Goal: Task Accomplishment & Management: Use online tool/utility

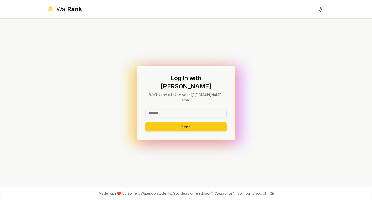
click at [196, 109] on input at bounding box center [185, 113] width 81 height 9
type input "********"
click at [145, 122] on button "Send" at bounding box center [185, 126] width 81 height 9
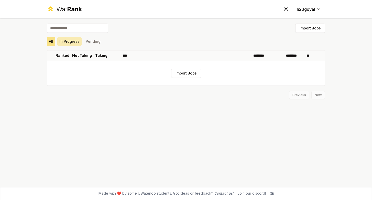
click at [72, 39] on button "In Progress" at bounding box center [69, 41] width 24 height 9
click at [77, 8] on span "Rank" at bounding box center [74, 8] width 15 height 7
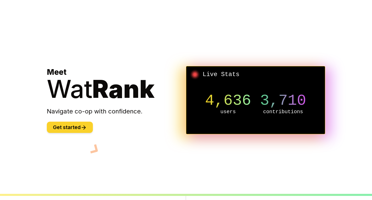
click at [77, 128] on button "Get started" at bounding box center [70, 126] width 46 height 11
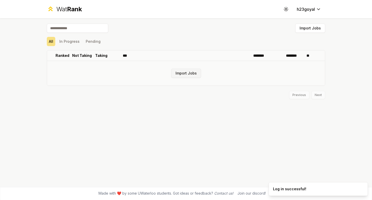
click at [182, 74] on button "Import Jobs" at bounding box center [186, 73] width 30 height 9
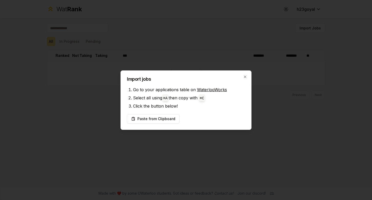
click at [239, 79] on h2 "Import jobs" at bounding box center [186, 79] width 118 height 5
click at [243, 82] on div "Import jobs Go to your applications table on WaterlooWorks Select all using ⌘ A…" at bounding box center [185, 99] width 131 height 59
click at [245, 79] on div "Import jobs Go to your applications table on WaterlooWorks Select all using ⌘ A…" at bounding box center [185, 99] width 131 height 59
click at [245, 77] on icon "button" at bounding box center [245, 77] width 4 height 4
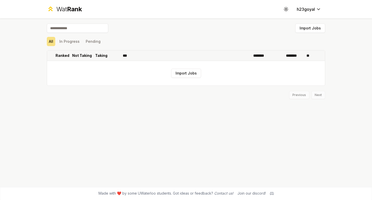
click at [114, 54] on th at bounding box center [114, 55] width 12 height 10
click at [91, 41] on button "Pending" at bounding box center [93, 41] width 19 height 9
click at [66, 41] on button "In Progress" at bounding box center [69, 41] width 24 height 9
click at [46, 42] on div "Import Jobs All In Progress Pending Ranked Not Taking Taking *** ******** *****…" at bounding box center [186, 102] width 295 height 168
click at [53, 42] on button "All" at bounding box center [51, 41] width 8 height 9
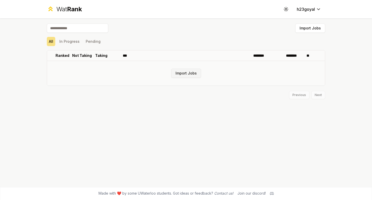
click at [186, 73] on button "Import Jobs" at bounding box center [186, 73] width 30 height 9
